Goal: Task Accomplishment & Management: Complete application form

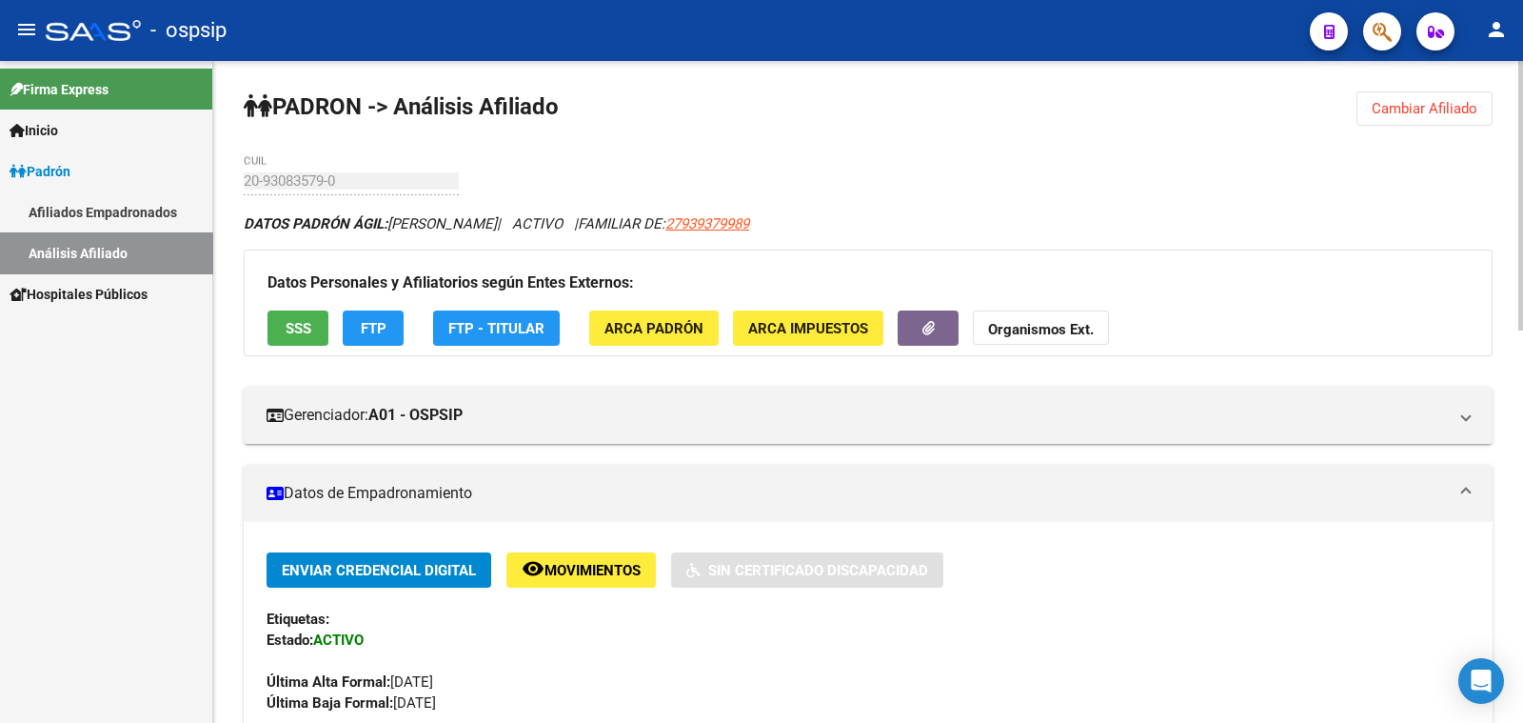
scroll to position [475, 0]
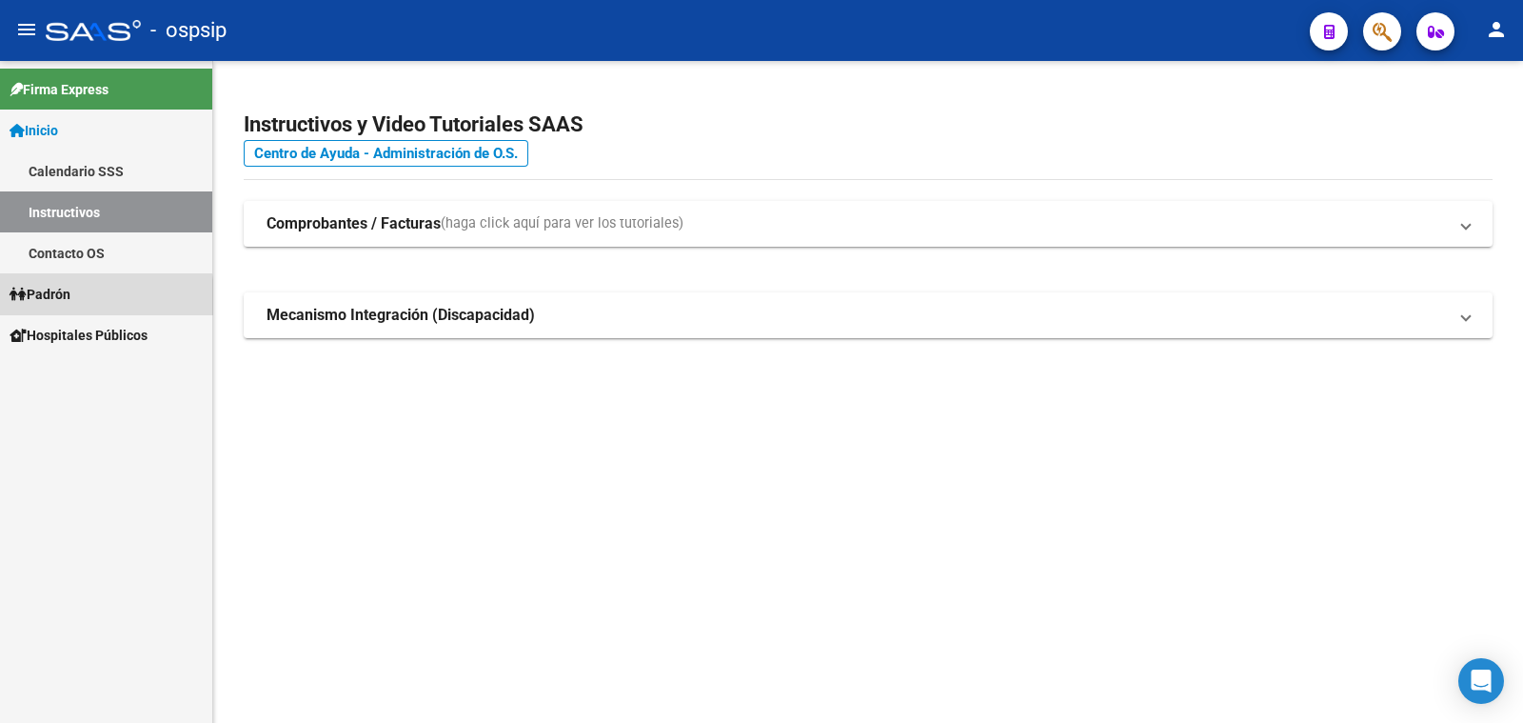
click at [49, 297] on span "Padrón" at bounding box center [40, 294] width 61 height 21
click at [52, 292] on span "Padrón" at bounding box center [40, 294] width 61 height 21
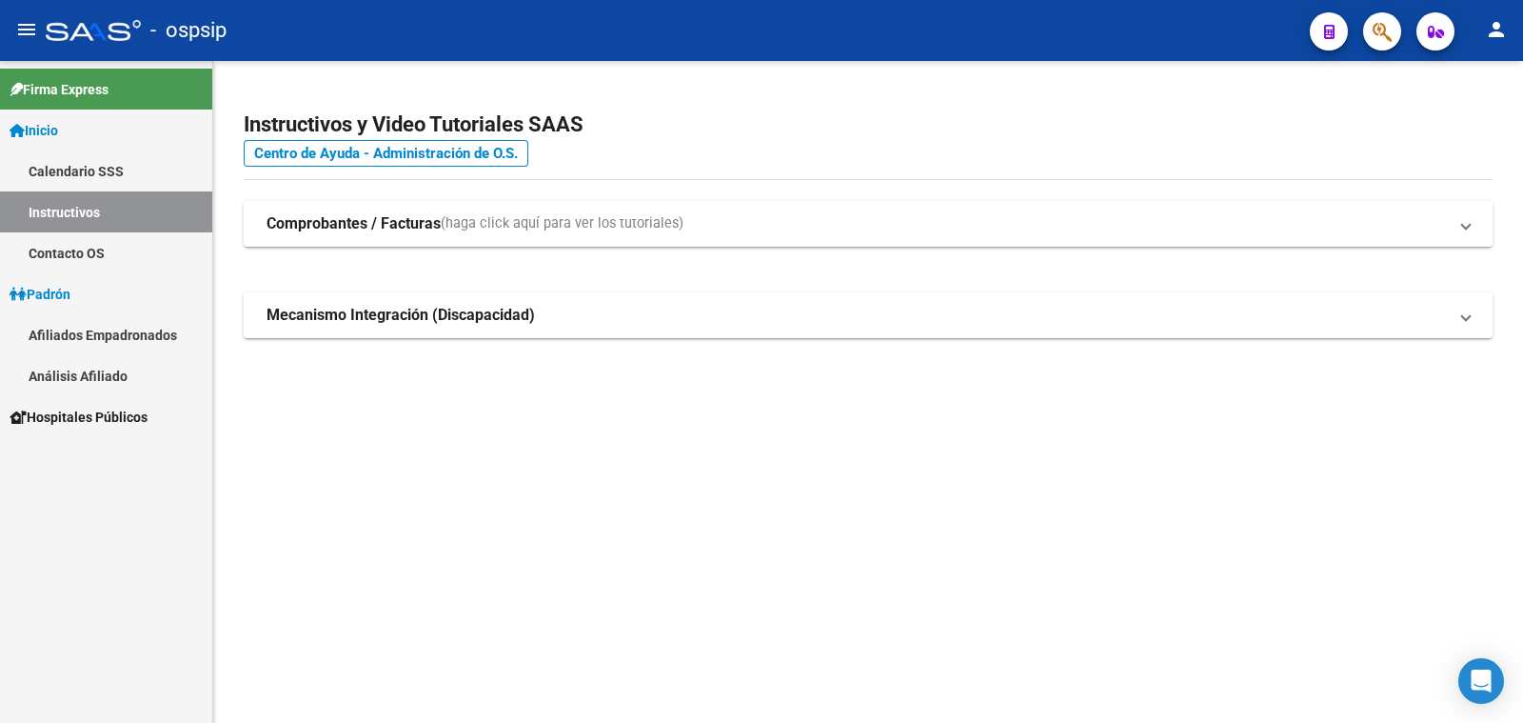
click at [96, 372] on link "Análisis Afiliado" at bounding box center [106, 375] width 212 height 41
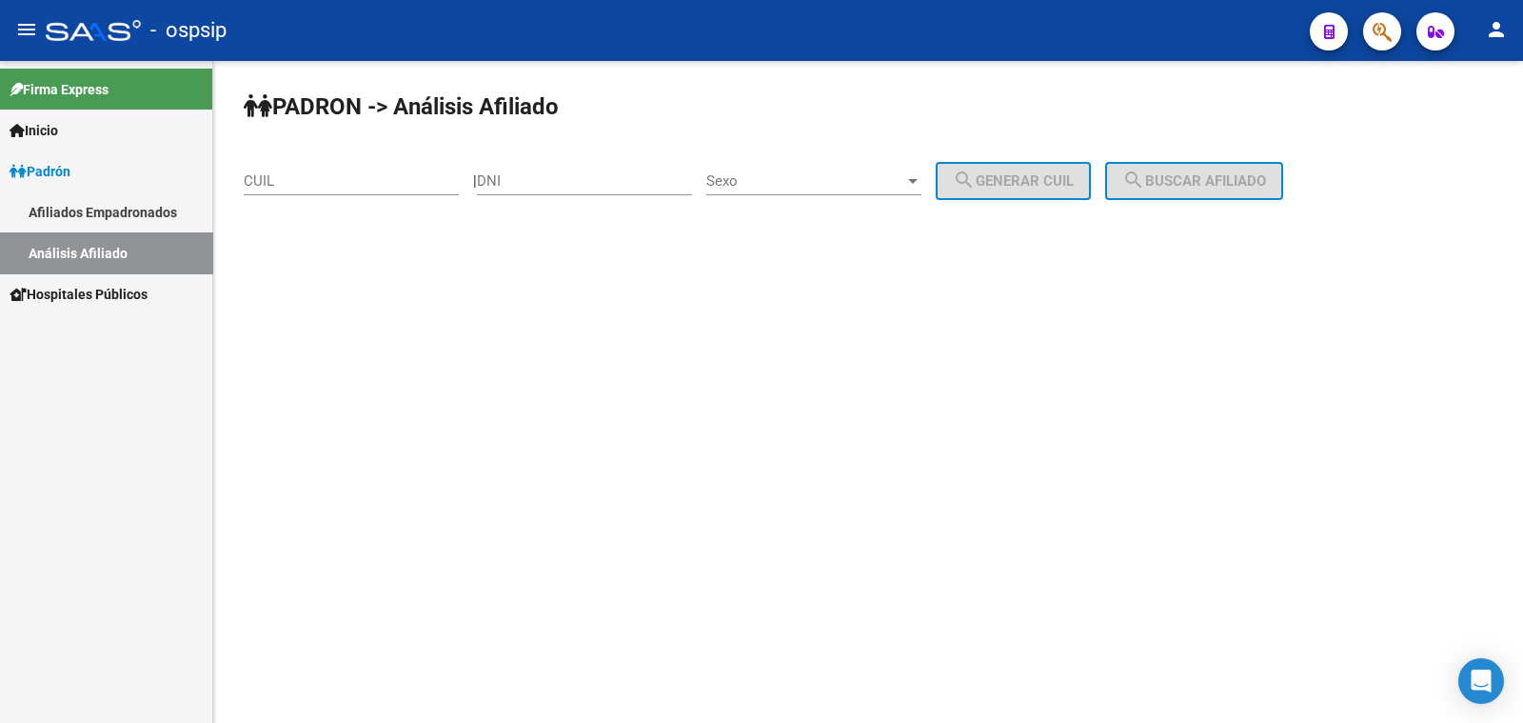
click at [544, 178] on input "DNI" at bounding box center [584, 180] width 215 height 17
type input "23951719"
click at [862, 182] on span "Sexo" at bounding box center [805, 180] width 198 height 17
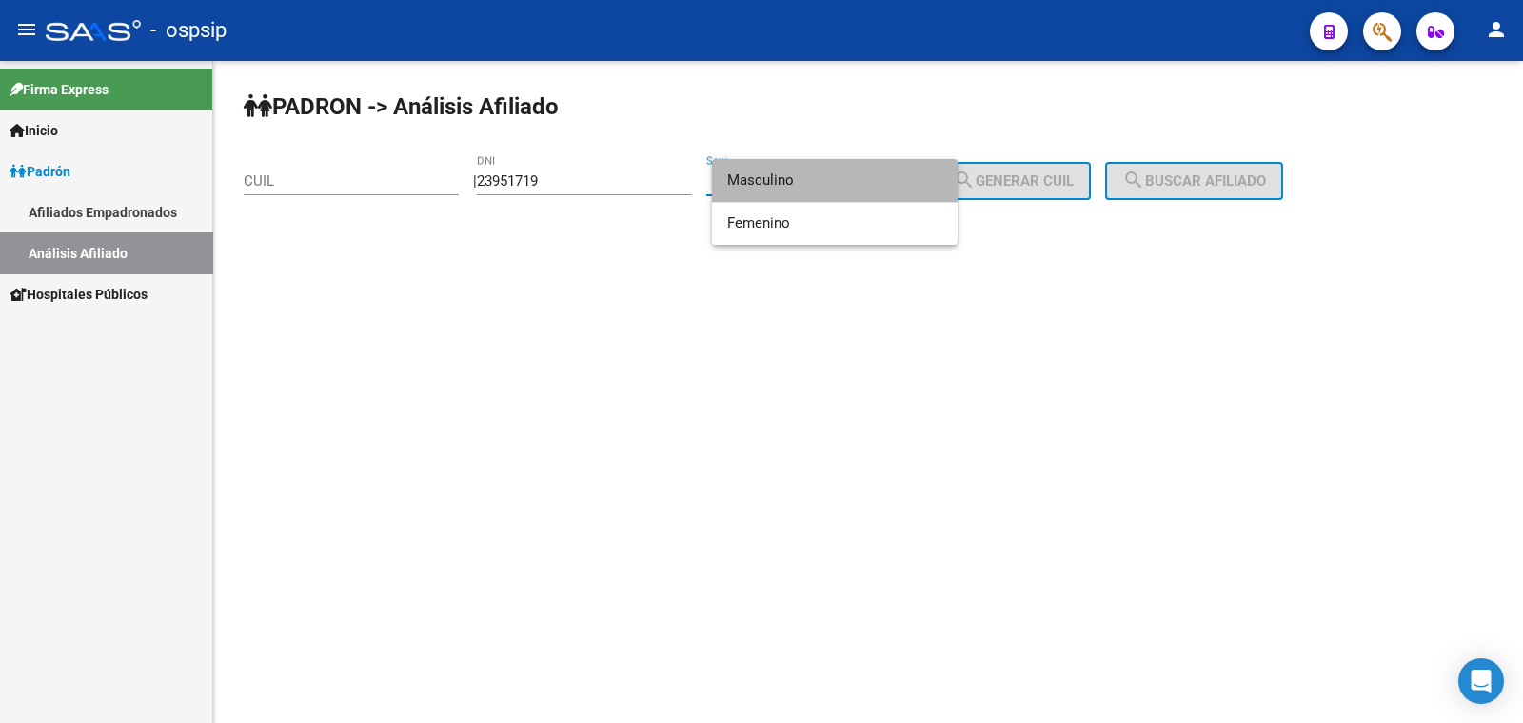
drag, startPoint x: 862, startPoint y: 182, endPoint x: 957, endPoint y: 185, distance: 94.3
click at [870, 182] on span "Masculino" at bounding box center [834, 180] width 215 height 43
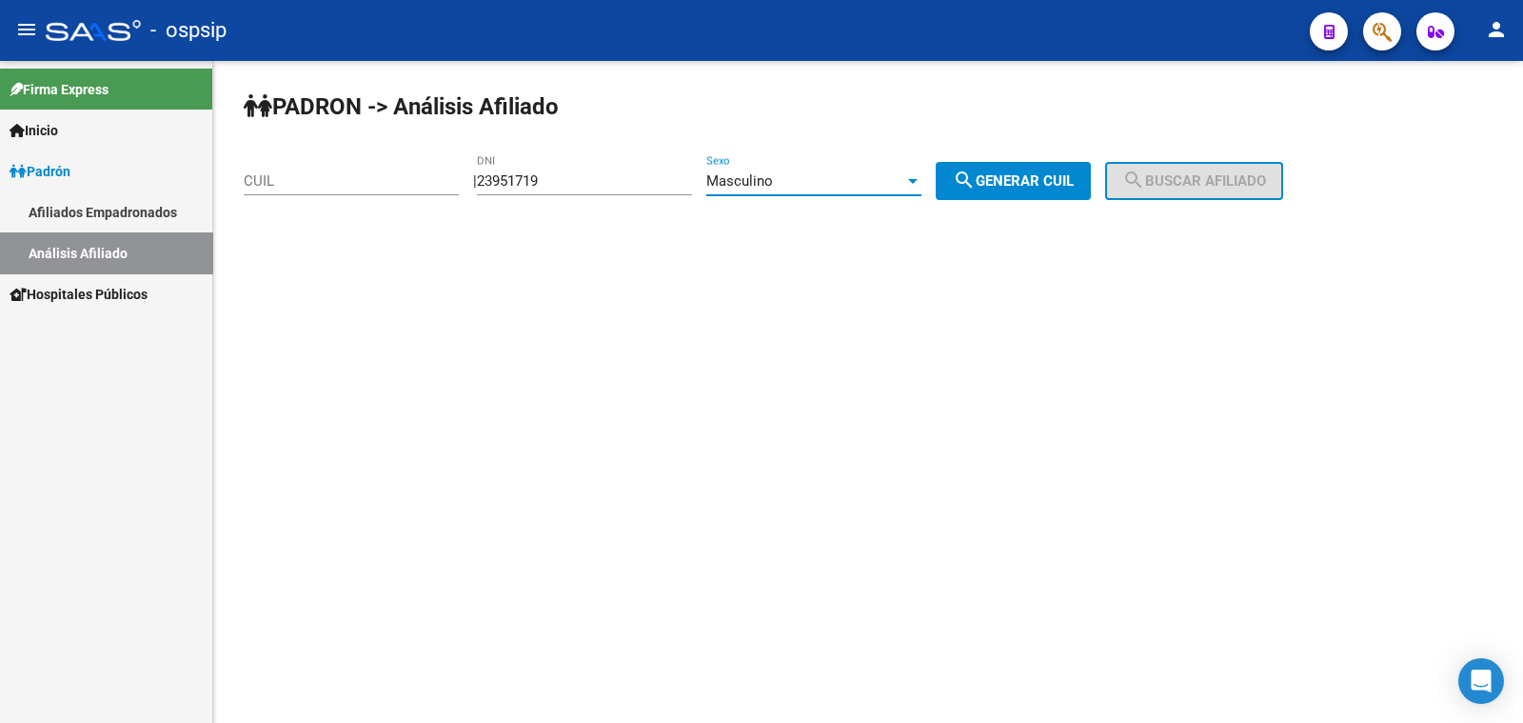
drag, startPoint x: 1018, startPoint y: 175, endPoint x: 1061, endPoint y: 174, distance: 43.8
click at [1061, 174] on span "search Generar CUIL" at bounding box center [1013, 180] width 121 height 17
type input "20-23951719-7"
click at [1145, 175] on mat-icon "search" at bounding box center [1133, 179] width 23 height 23
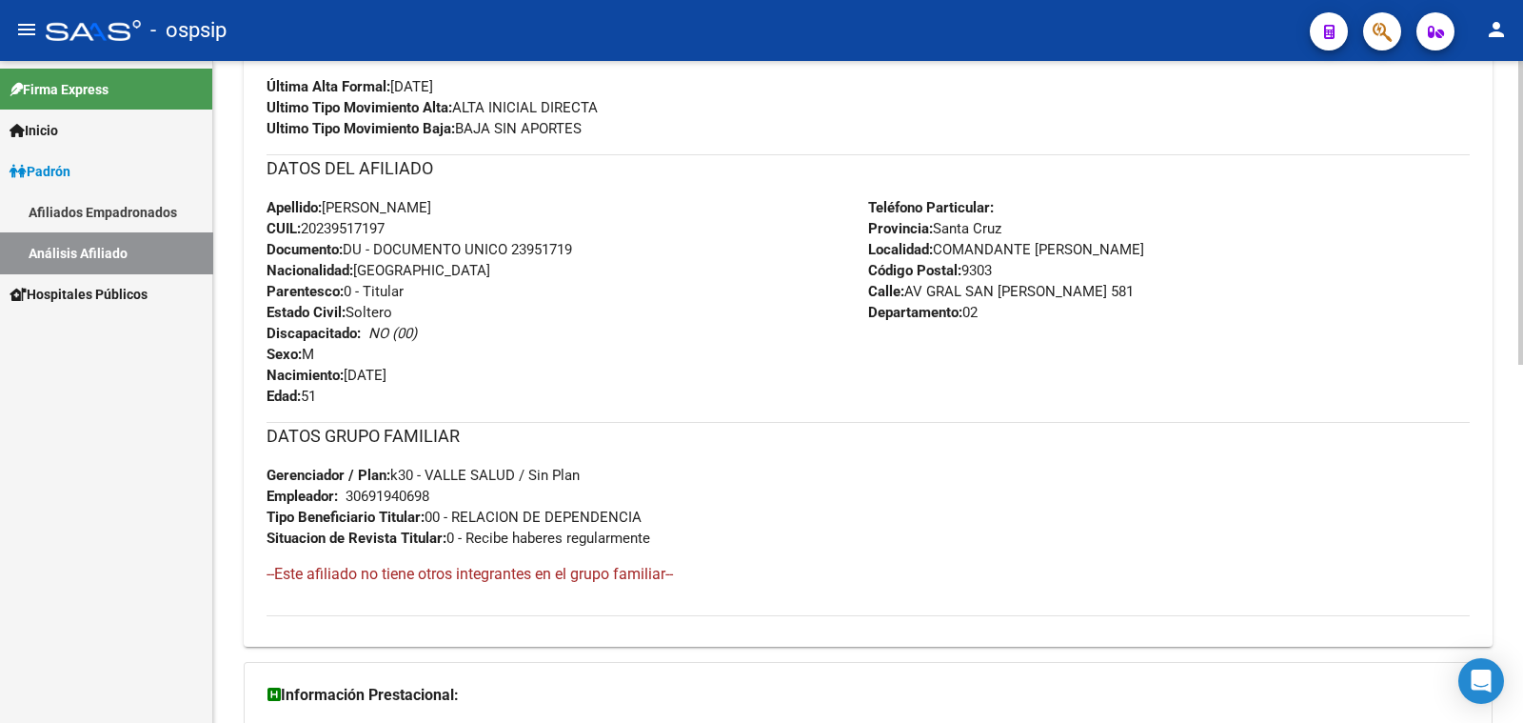
scroll to position [475, 0]
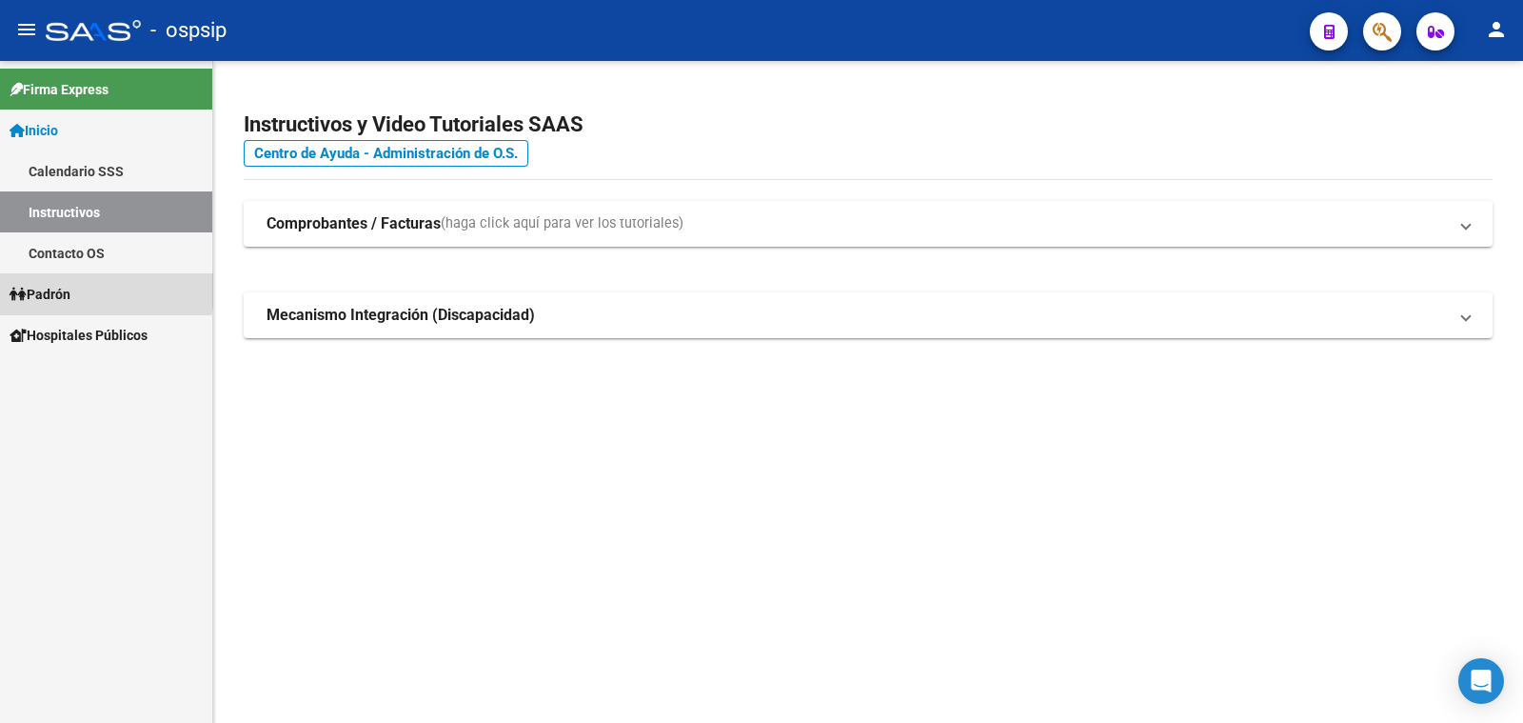
click at [62, 288] on span "Padrón" at bounding box center [40, 294] width 61 height 21
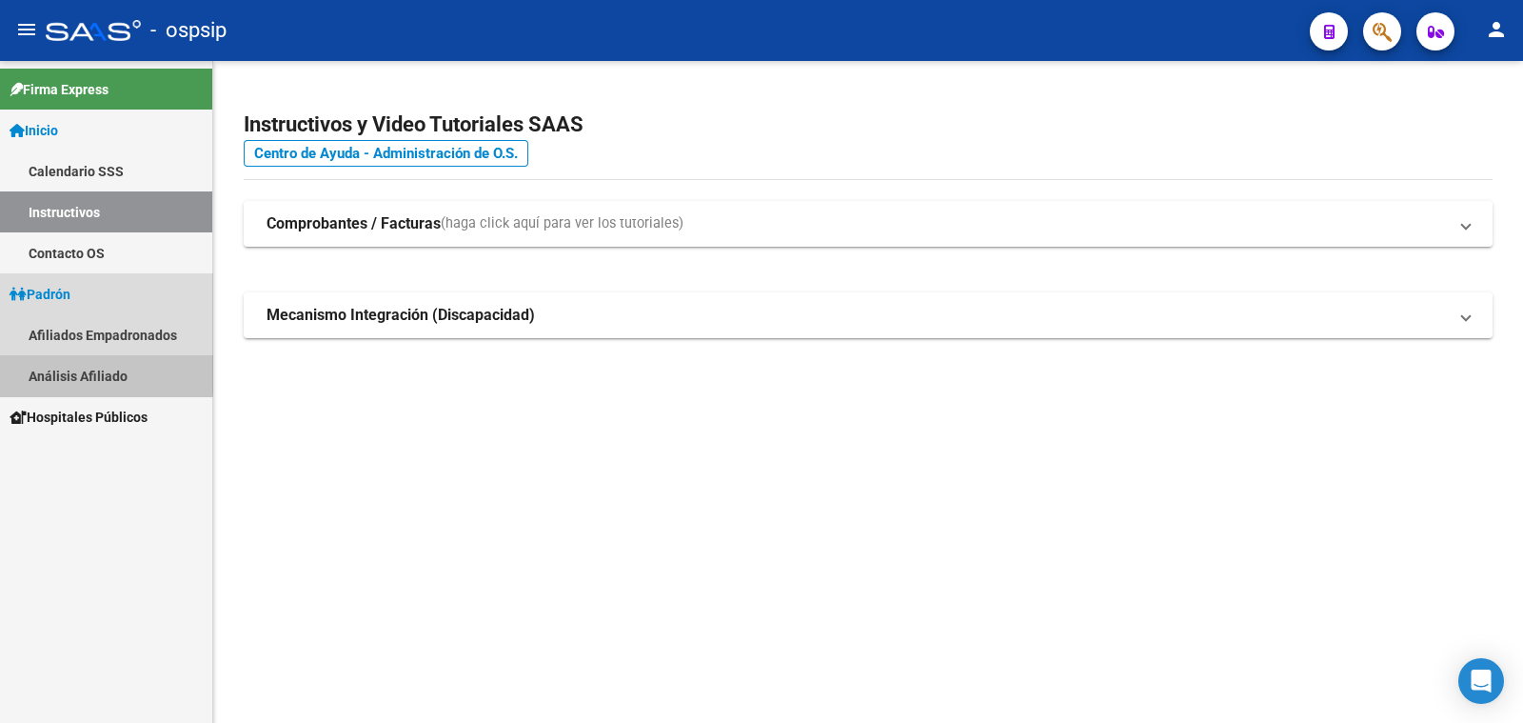
click at [73, 369] on link "Análisis Afiliado" at bounding box center [106, 375] width 212 height 41
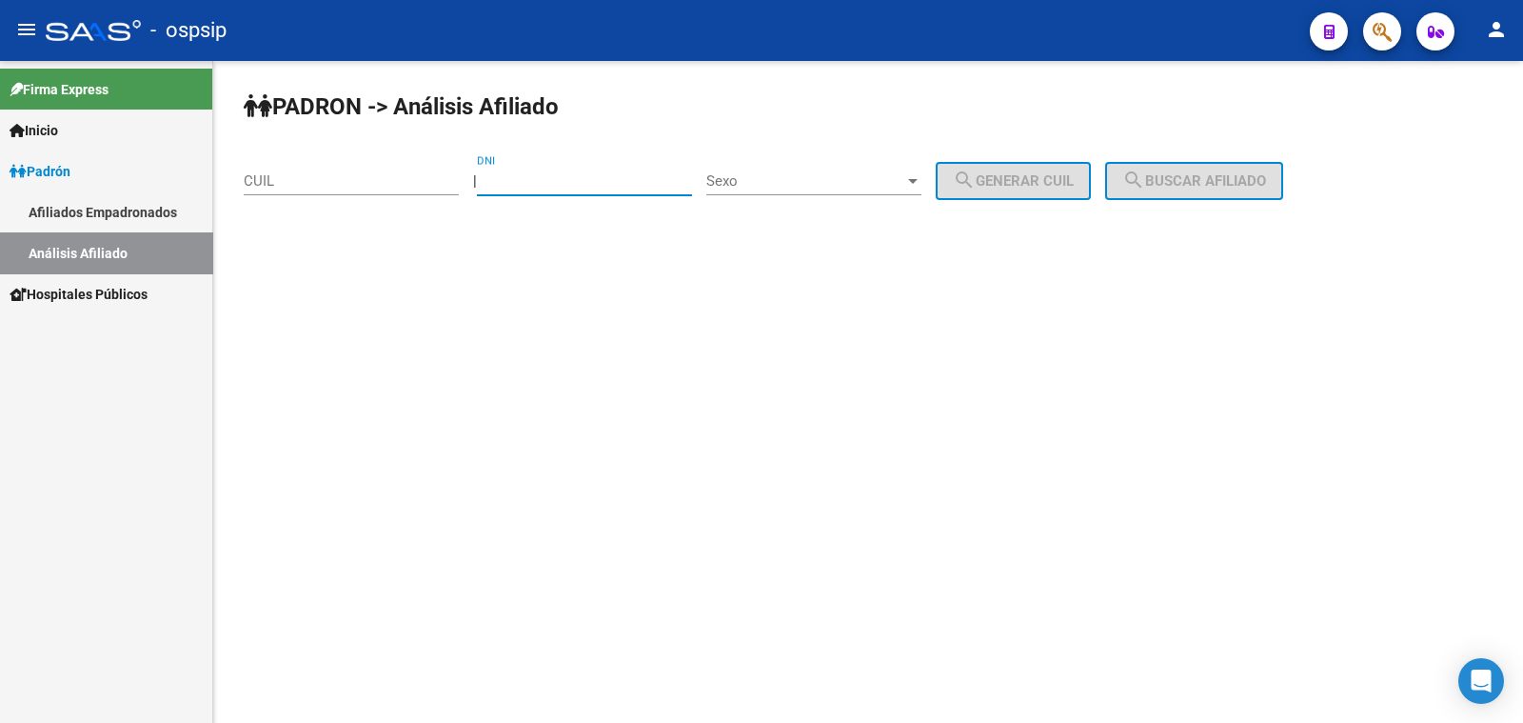
click at [558, 173] on input "DNI" at bounding box center [584, 180] width 215 height 17
type input "93083579"
click at [819, 178] on span "Sexo" at bounding box center [805, 180] width 198 height 17
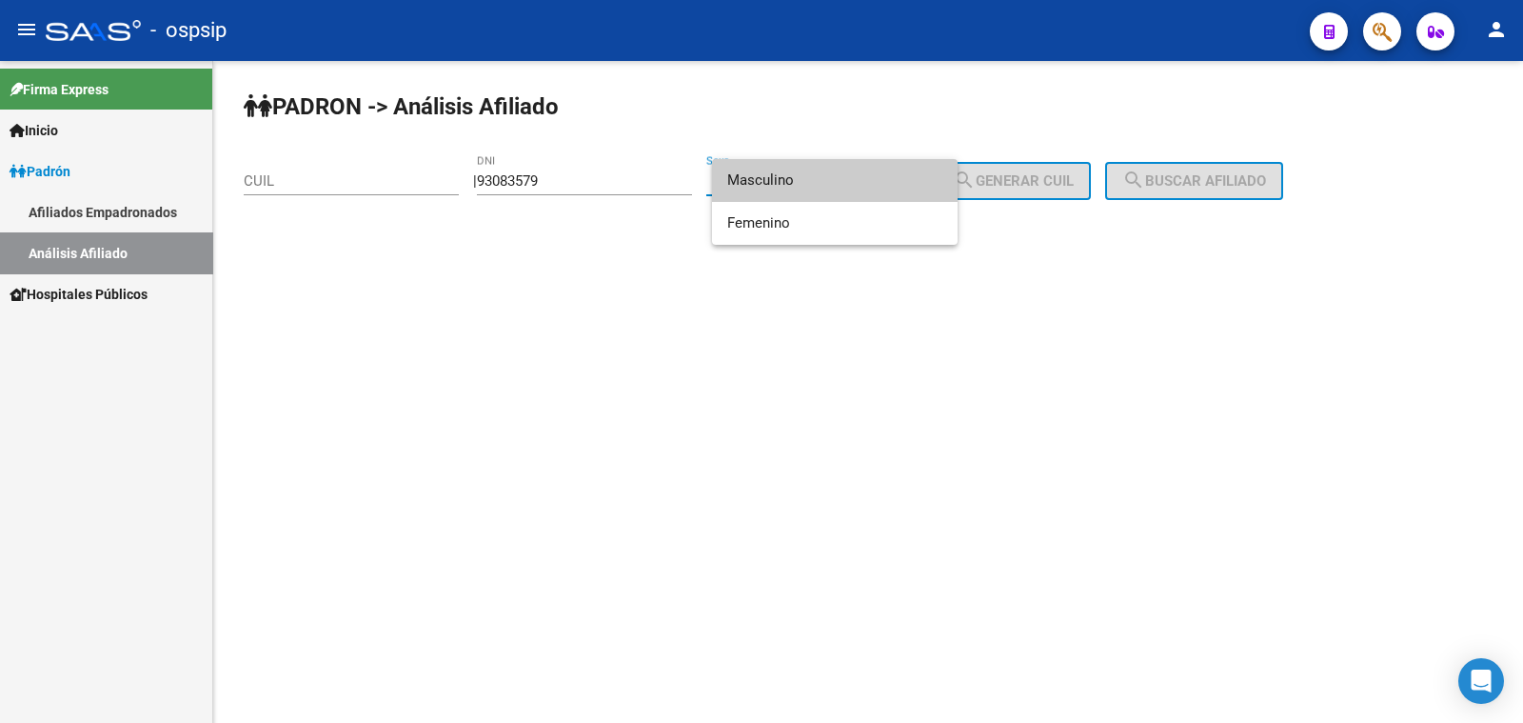
click at [859, 177] on span "Masculino" at bounding box center [834, 180] width 215 height 43
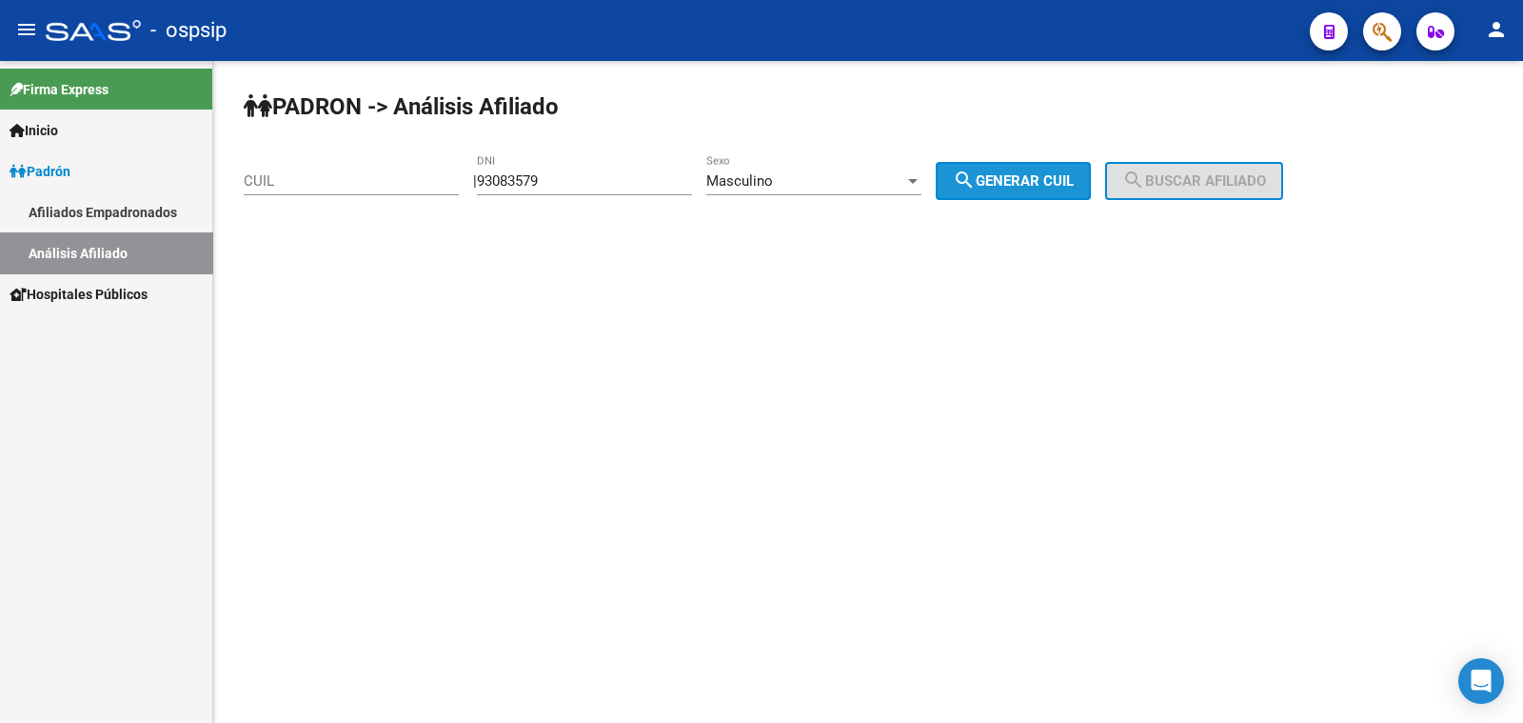
click at [1071, 185] on span "search Generar CUIL" at bounding box center [1013, 180] width 121 height 17
type input "20-93083579-0"
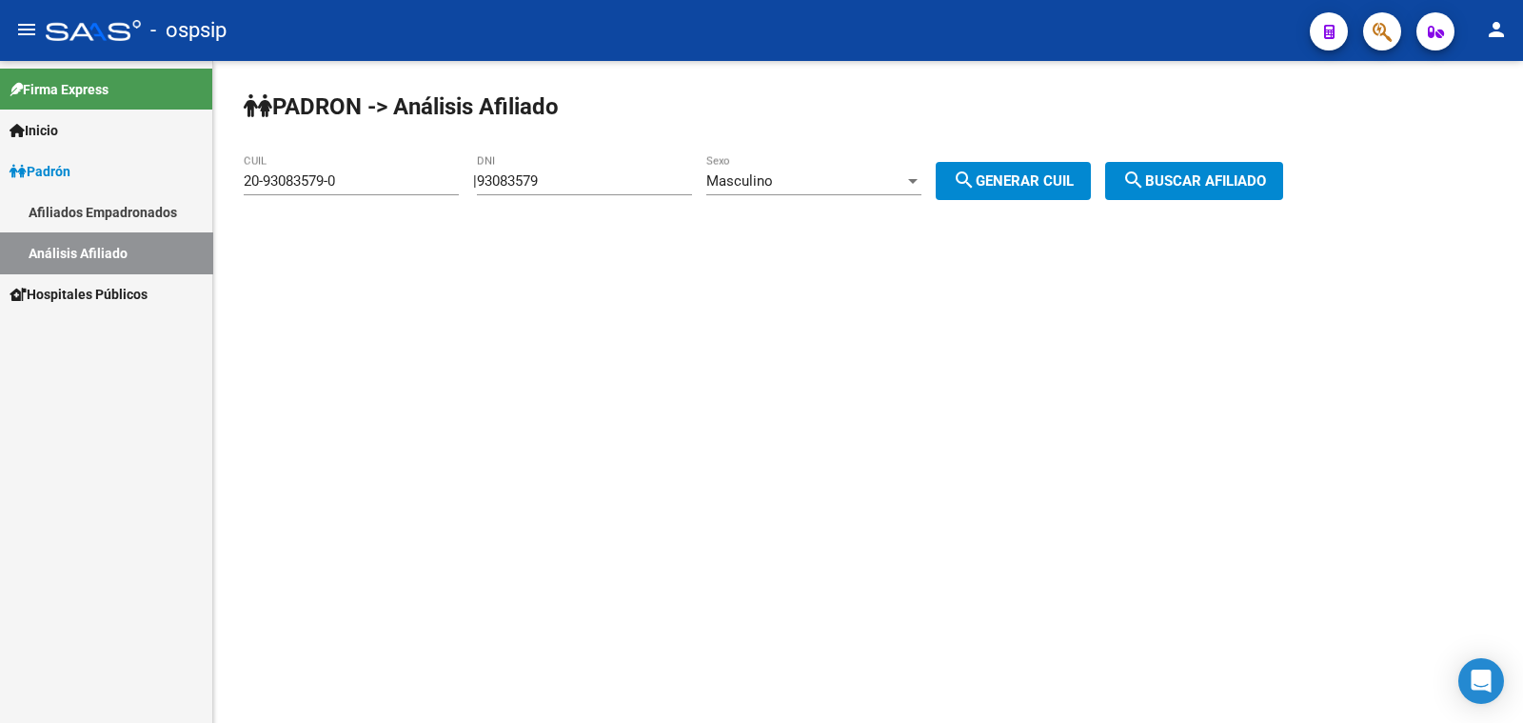
click at [1195, 177] on span "search Buscar afiliado" at bounding box center [1194, 180] width 144 height 17
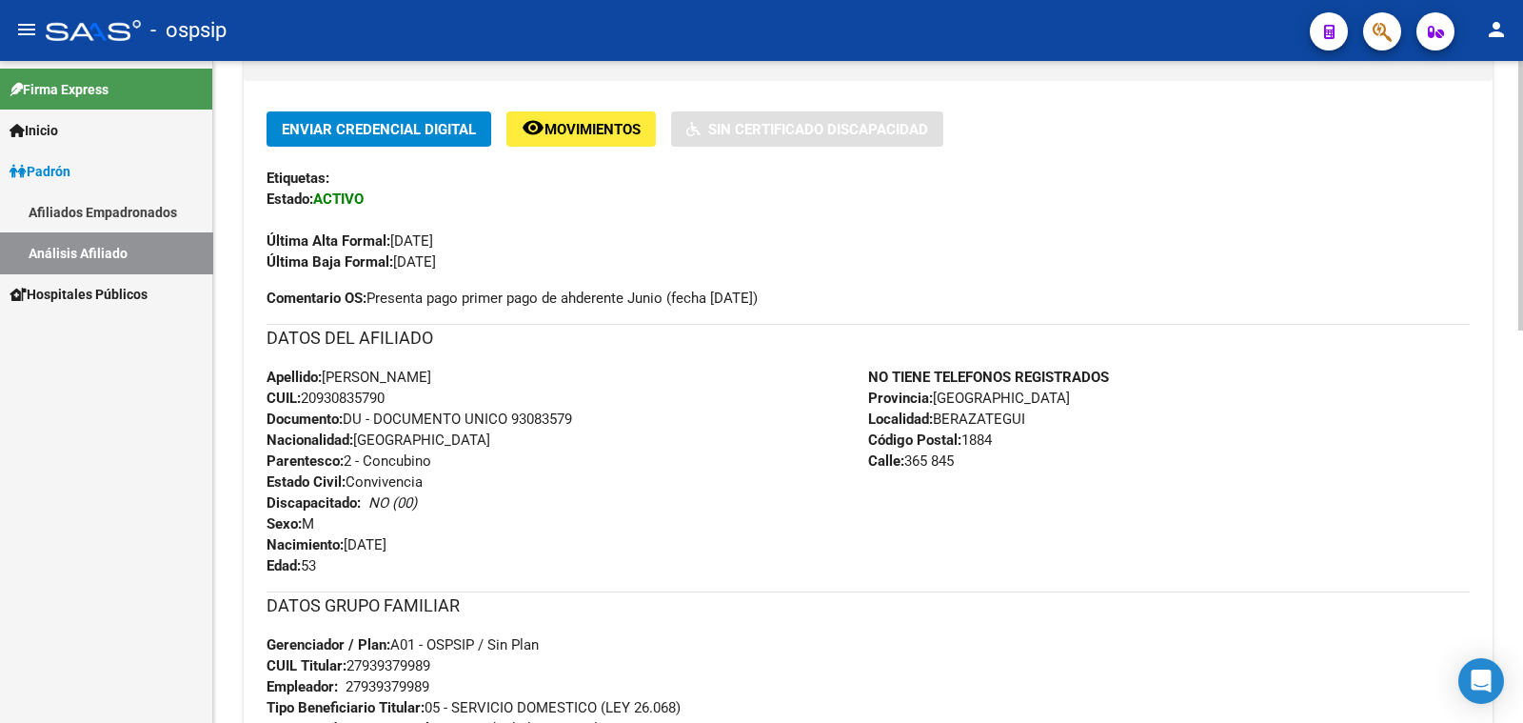
scroll to position [475, 0]
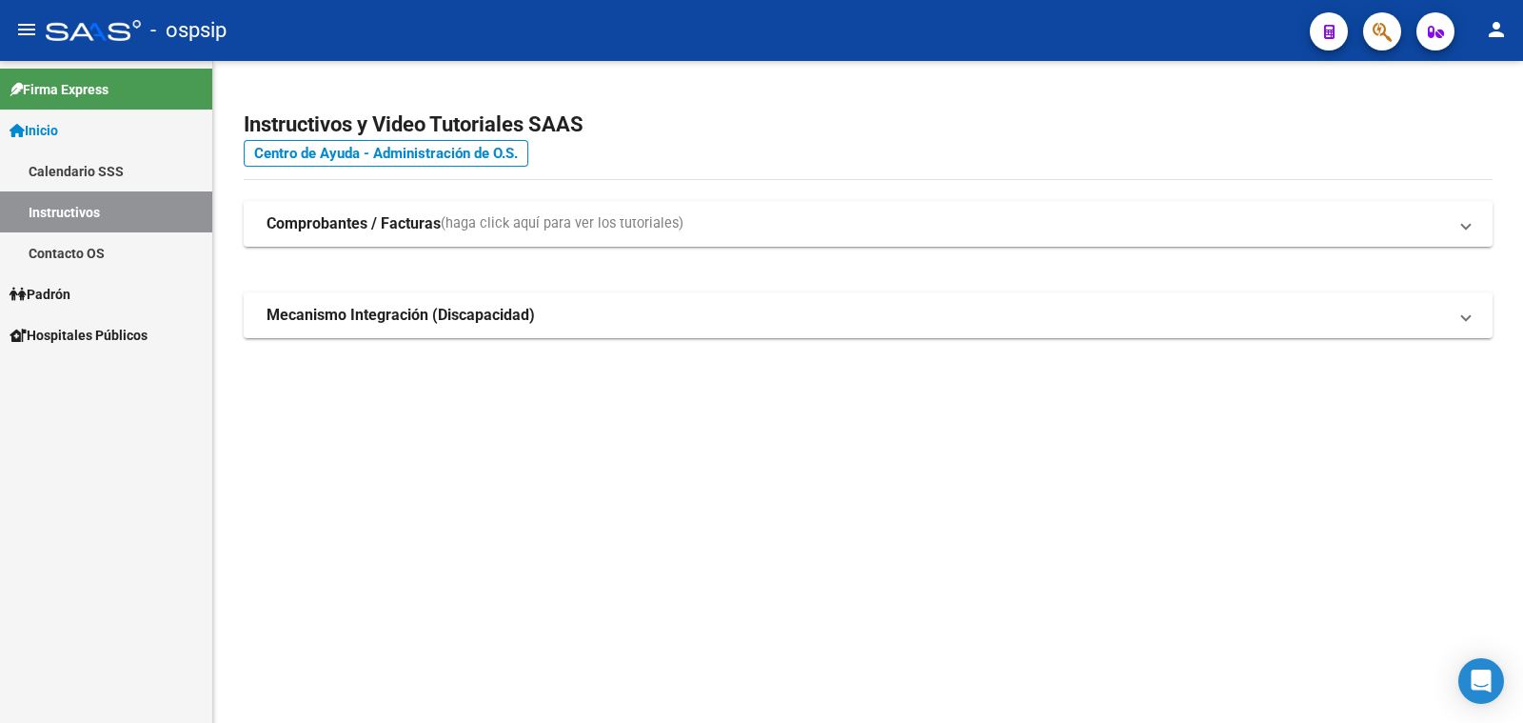
click at [52, 290] on span "Padrón" at bounding box center [40, 294] width 61 height 21
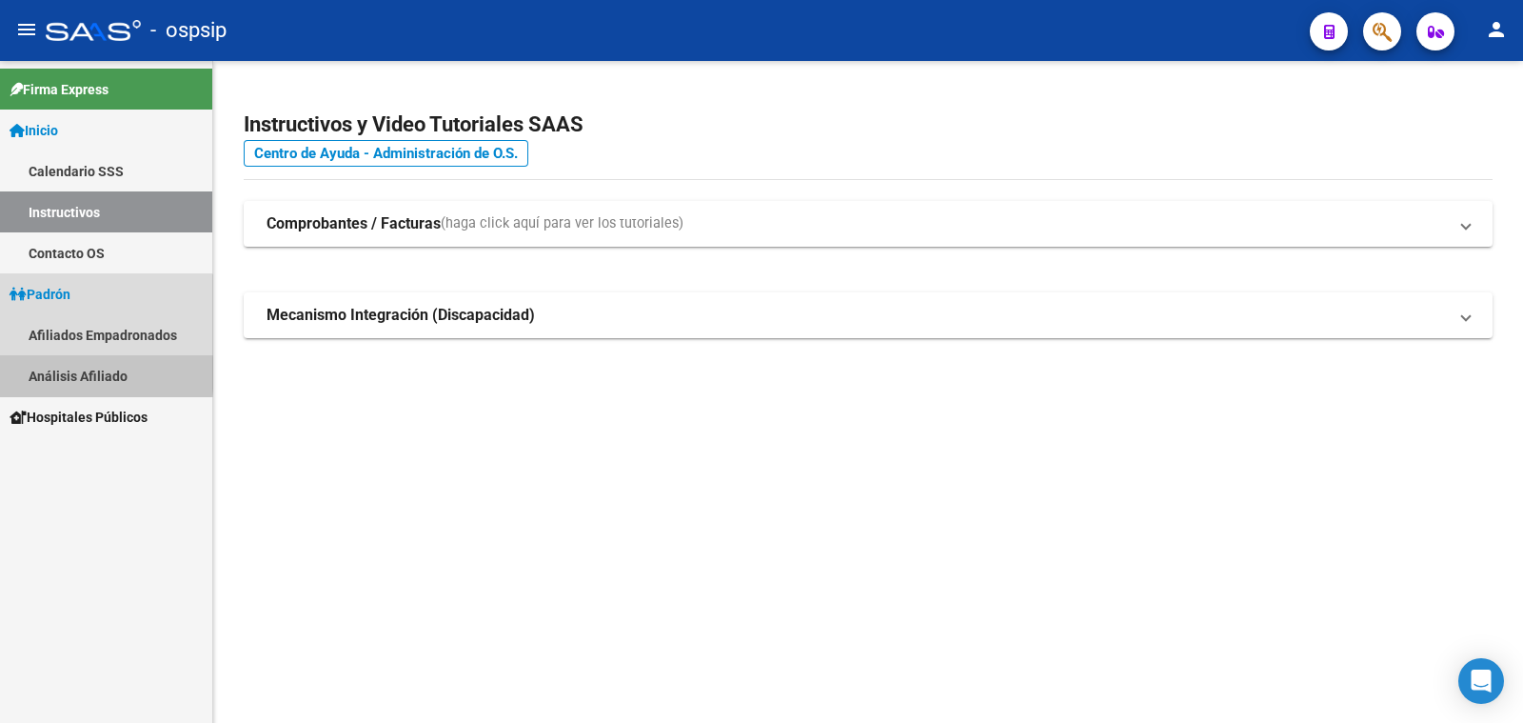
click at [69, 373] on link "Análisis Afiliado" at bounding box center [106, 375] width 212 height 41
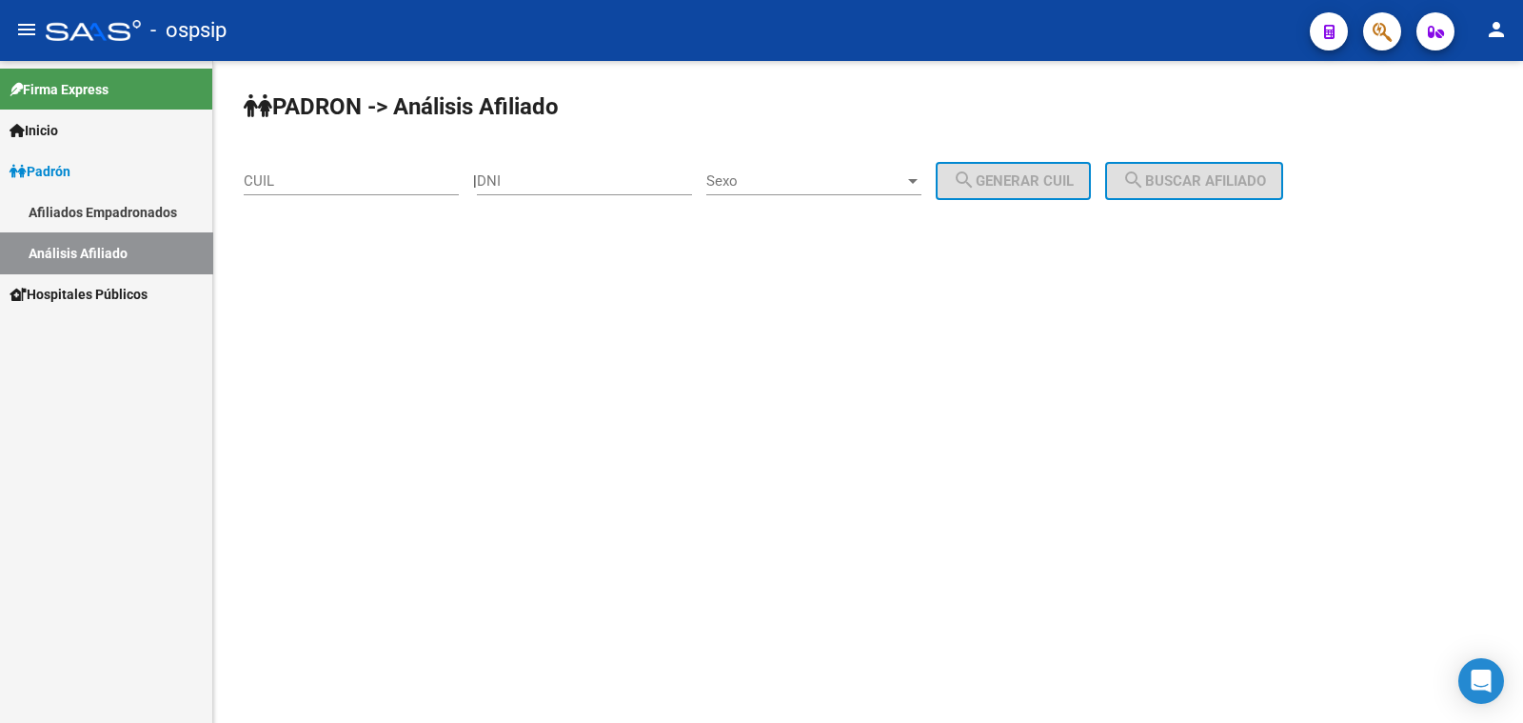
click at [547, 166] on div "DNI" at bounding box center [584, 174] width 215 height 41
type input "25684363"
click at [819, 176] on span "Sexo" at bounding box center [805, 180] width 198 height 17
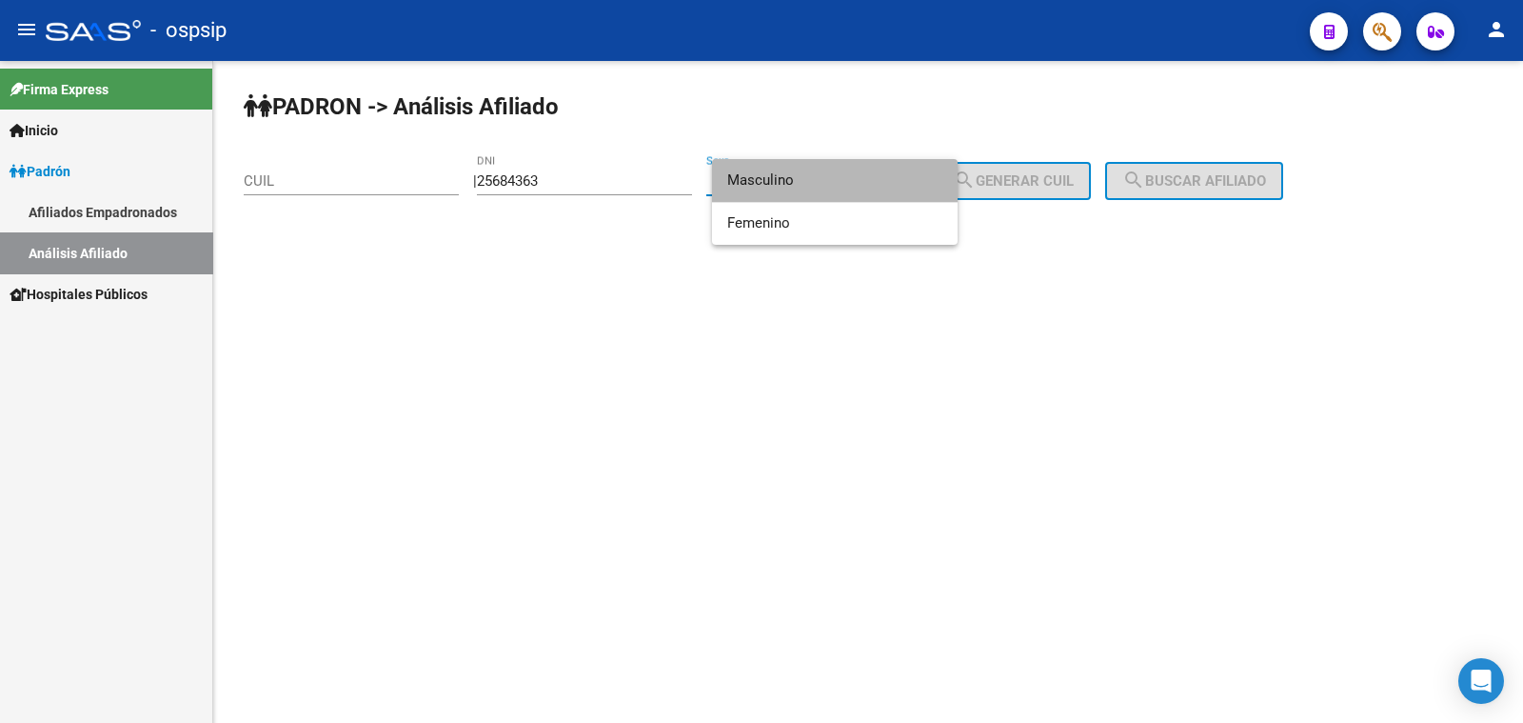
drag, startPoint x: 843, startPoint y: 183, endPoint x: 956, endPoint y: 171, distance: 112.9
click at [865, 179] on span "Masculino" at bounding box center [834, 180] width 215 height 43
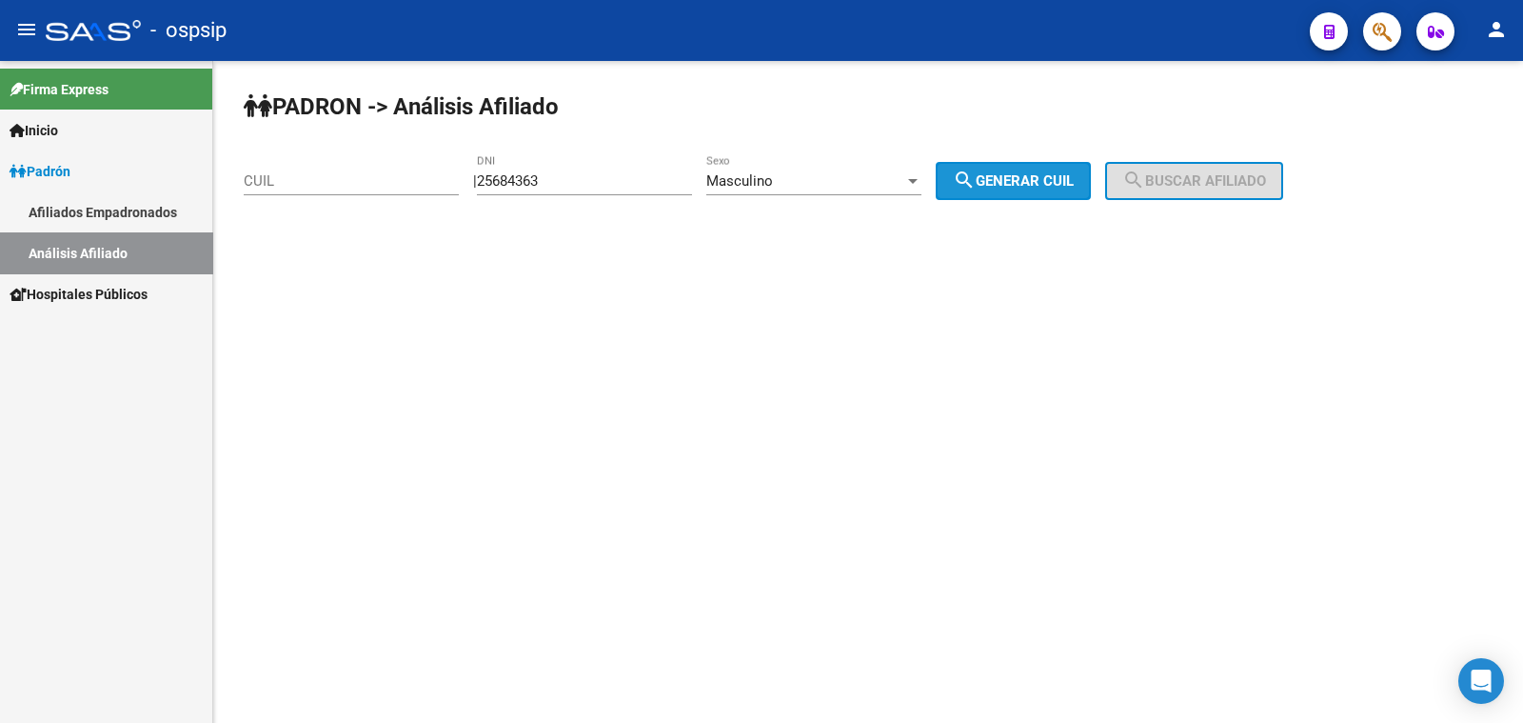
drag, startPoint x: 1040, startPoint y: 177, endPoint x: 1161, endPoint y: 177, distance: 121.9
click at [1091, 178] on button "search Generar CUIL" at bounding box center [1013, 181] width 155 height 38
type input "20-25684363-4"
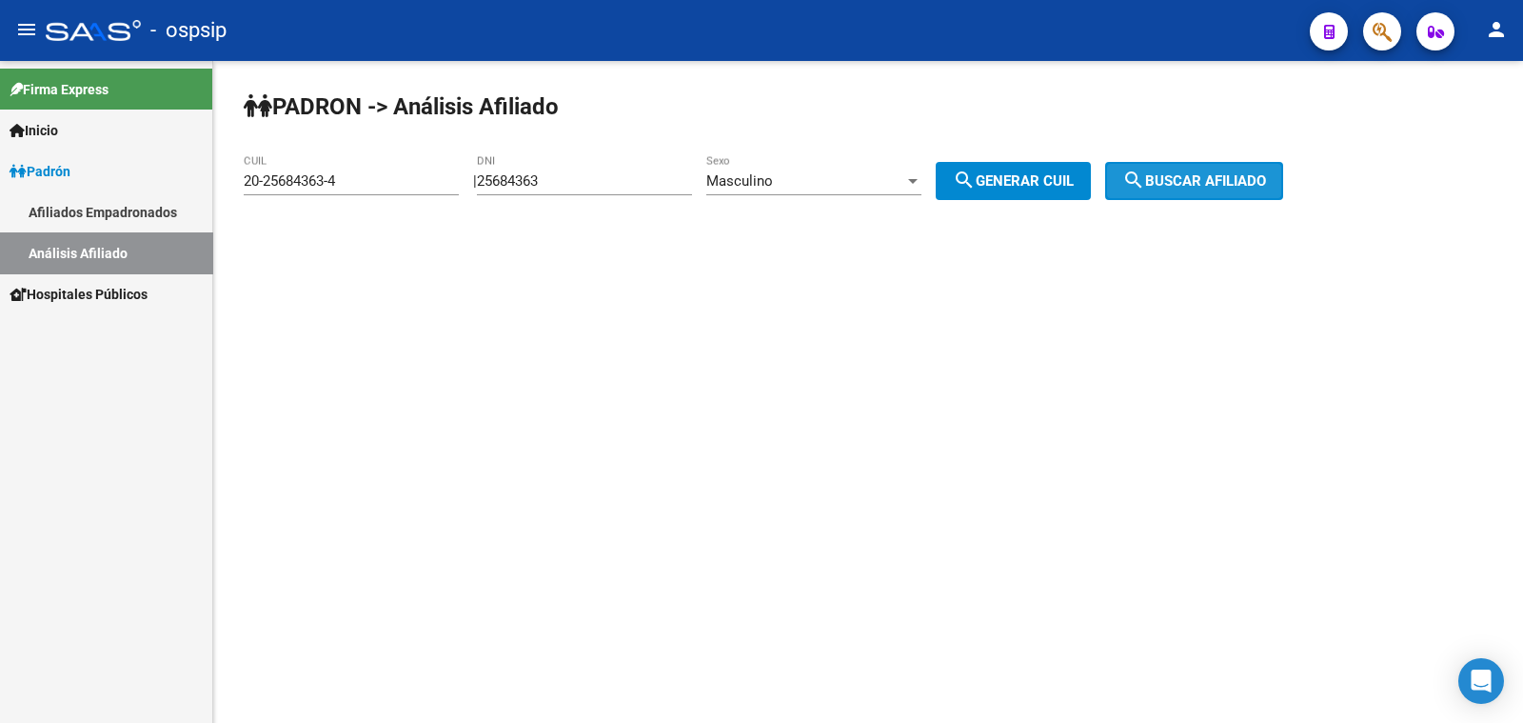
click at [1145, 177] on mat-icon "search" at bounding box center [1133, 179] width 23 height 23
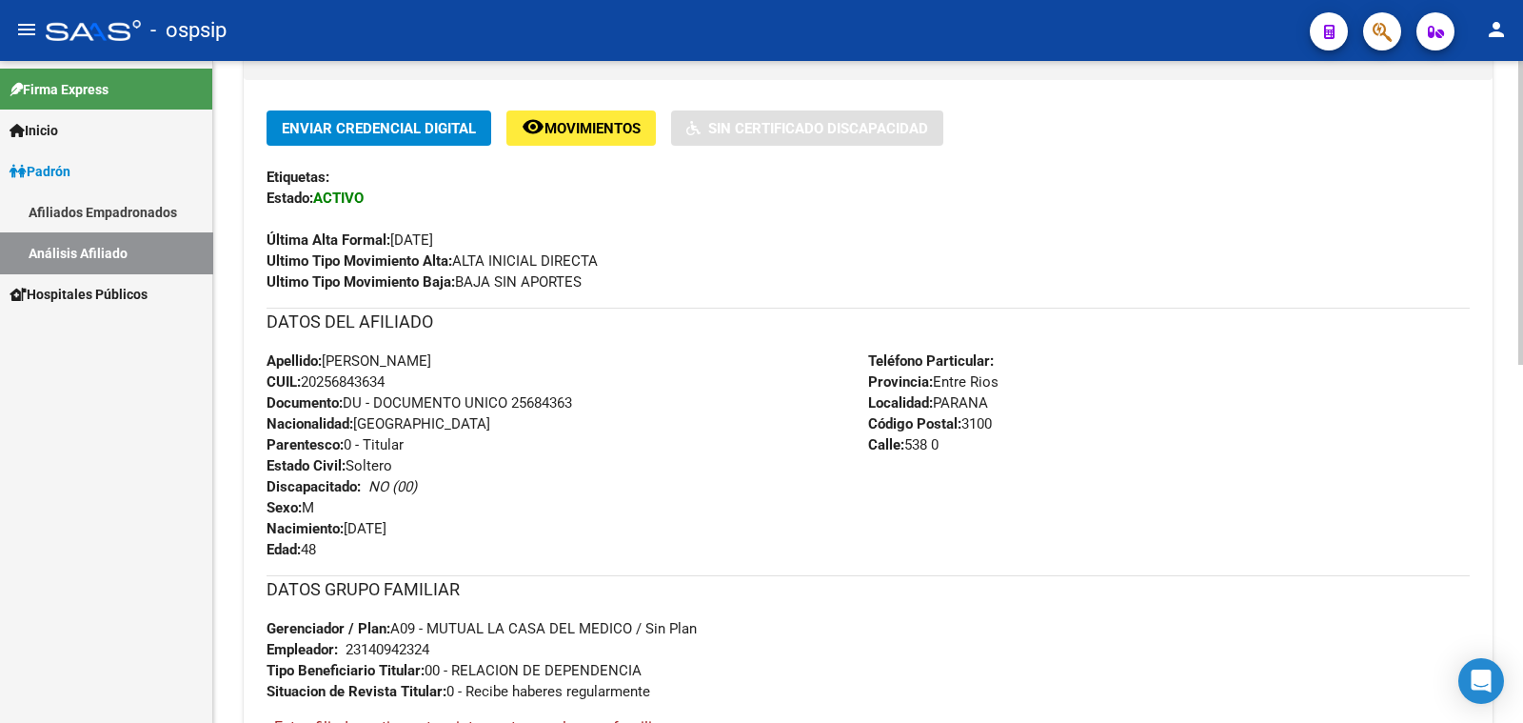
scroll to position [475, 0]
